Goal: Book appointment/travel/reservation

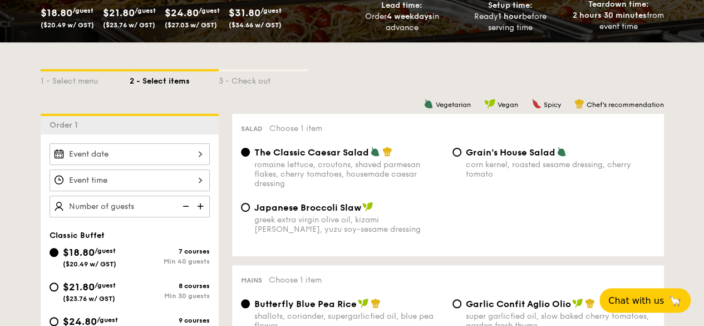
scroll to position [278, 0]
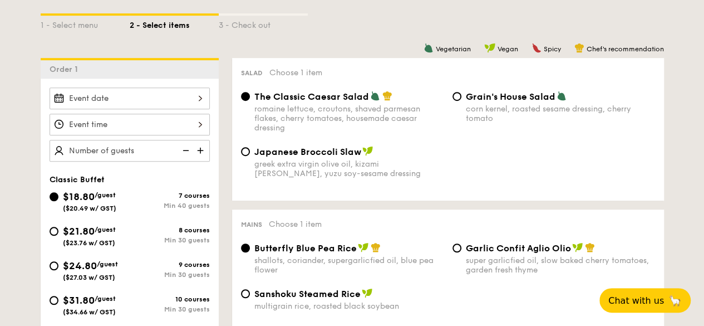
click at [109, 109] on div at bounding box center [130, 98] width 160 height 22
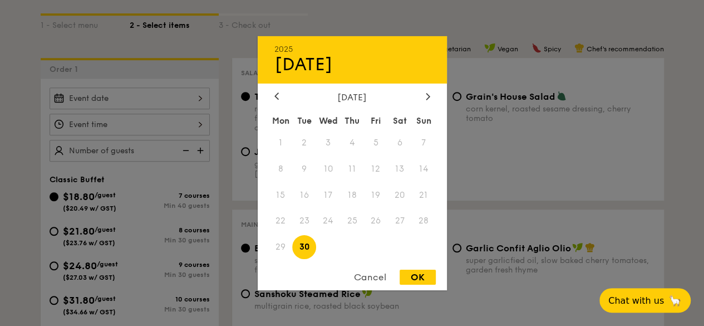
click at [427, 86] on div "2025 Sep [DATE] Tue Wed Thu Fri Sat Sun 1 2 3 4 5 6 7 8 9 10 11 12 13 14 15 16 …" at bounding box center [352, 163] width 189 height 254
click at [426, 87] on div "2025 Sep [DATE] Tue Wed Thu Fri Sat Sun 1 2 3 4 5 6 7 8 9 10 11 12 13 14 15 16 …" at bounding box center [352, 163] width 189 height 254
click at [425, 91] on div at bounding box center [428, 96] width 10 height 11
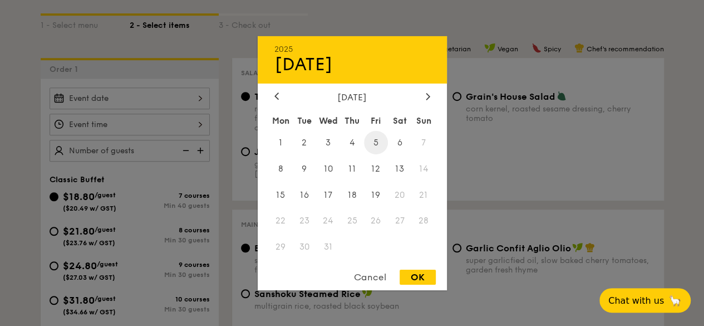
click at [375, 144] on span "5" at bounding box center [376, 142] width 24 height 24
click at [373, 271] on div "2025 Dec [DATE] Tue Wed Thu Fri Sat Sun 1 2 3 4 5 6 7 8 9 10 11 12 13 14 15 16 …" at bounding box center [352, 163] width 189 height 254
click at [373, 271] on div "Cancel" at bounding box center [370, 276] width 55 height 15
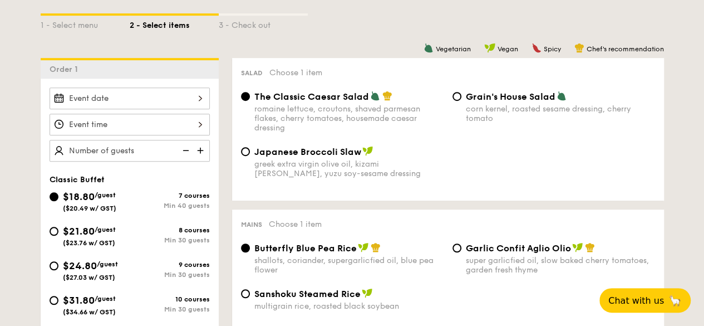
scroll to position [0, 0]
